Goal: Transaction & Acquisition: Subscribe to service/newsletter

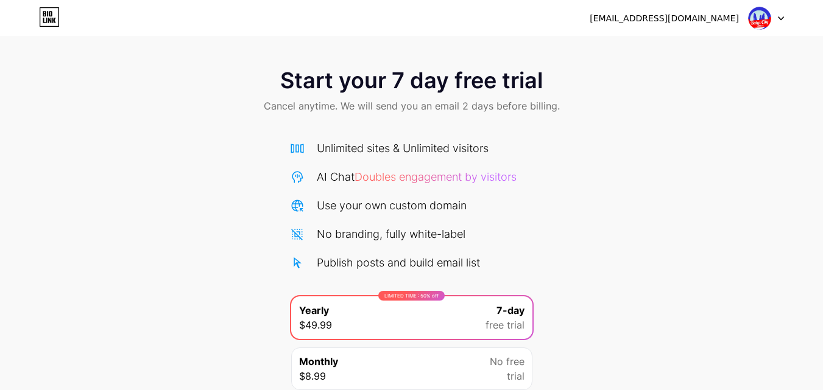
click at [764, 15] on img at bounding box center [759, 18] width 23 height 23
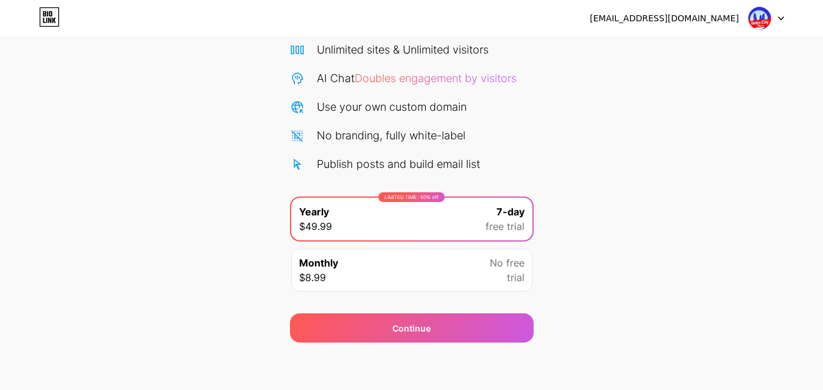
scroll to position [100, 0]
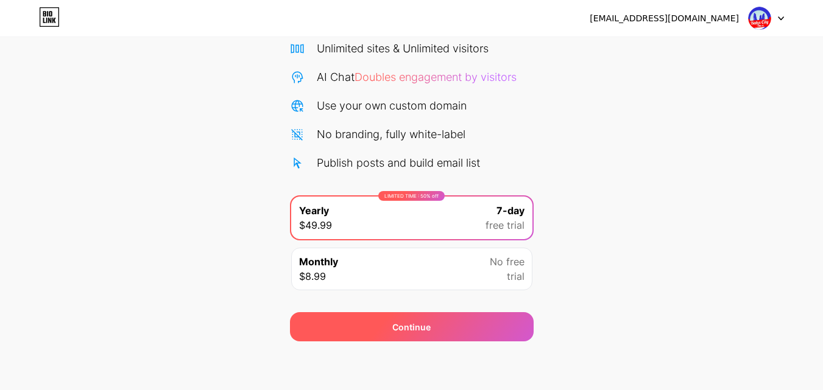
click at [363, 326] on div "Continue" at bounding box center [412, 326] width 244 height 29
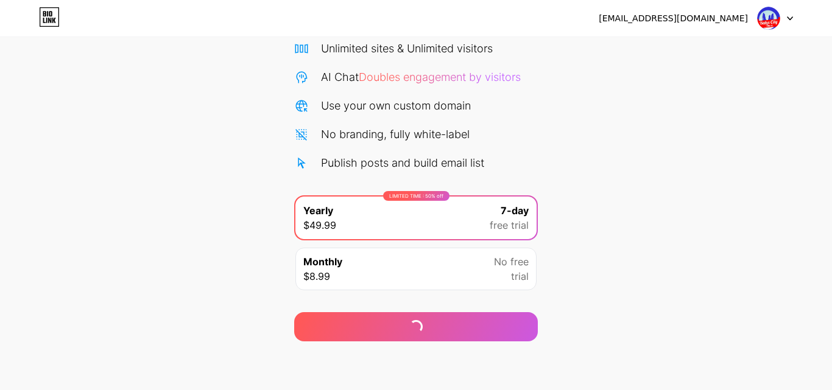
click at [381, 272] on div "Start your 7 day free trial Cancel anytime. We will send you an email 2 days be…" at bounding box center [416, 149] width 832 height 386
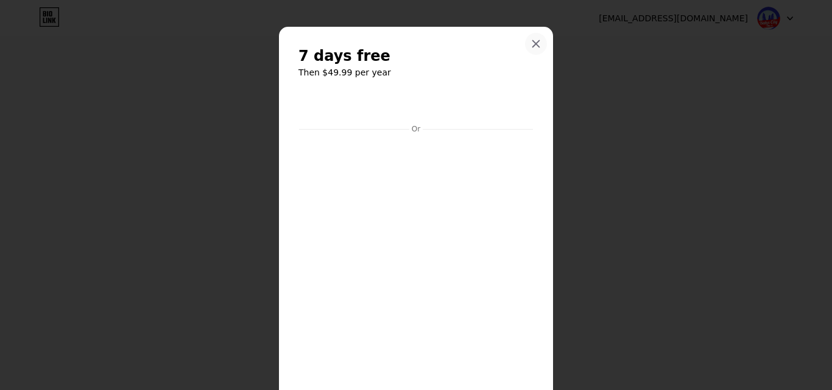
click at [531, 44] on icon at bounding box center [536, 44] width 10 height 10
